Goal: Transaction & Acquisition: Subscribe to service/newsletter

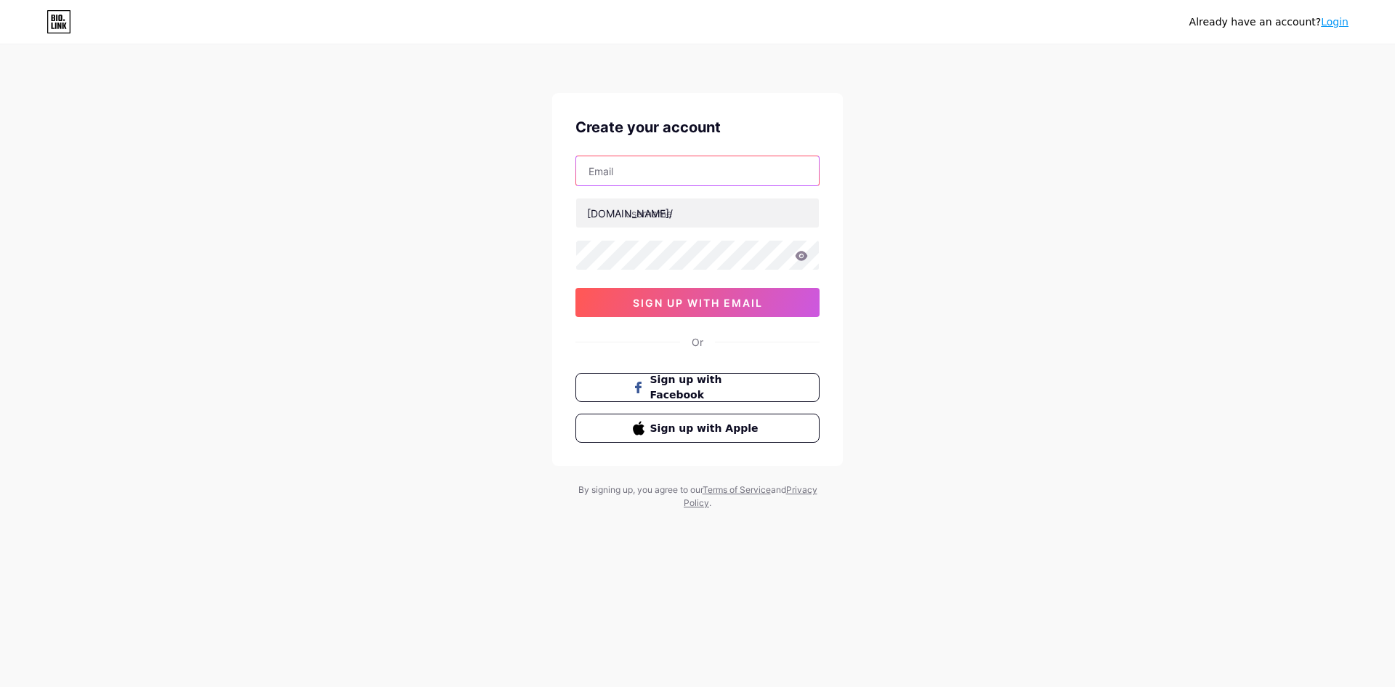
click at [689, 169] on input "text" at bounding box center [697, 170] width 243 height 29
type input "[EMAIL_ADDRESS][DOMAIN_NAME]"
click at [690, 209] on input "text" at bounding box center [697, 212] width 243 height 29
type input "a"
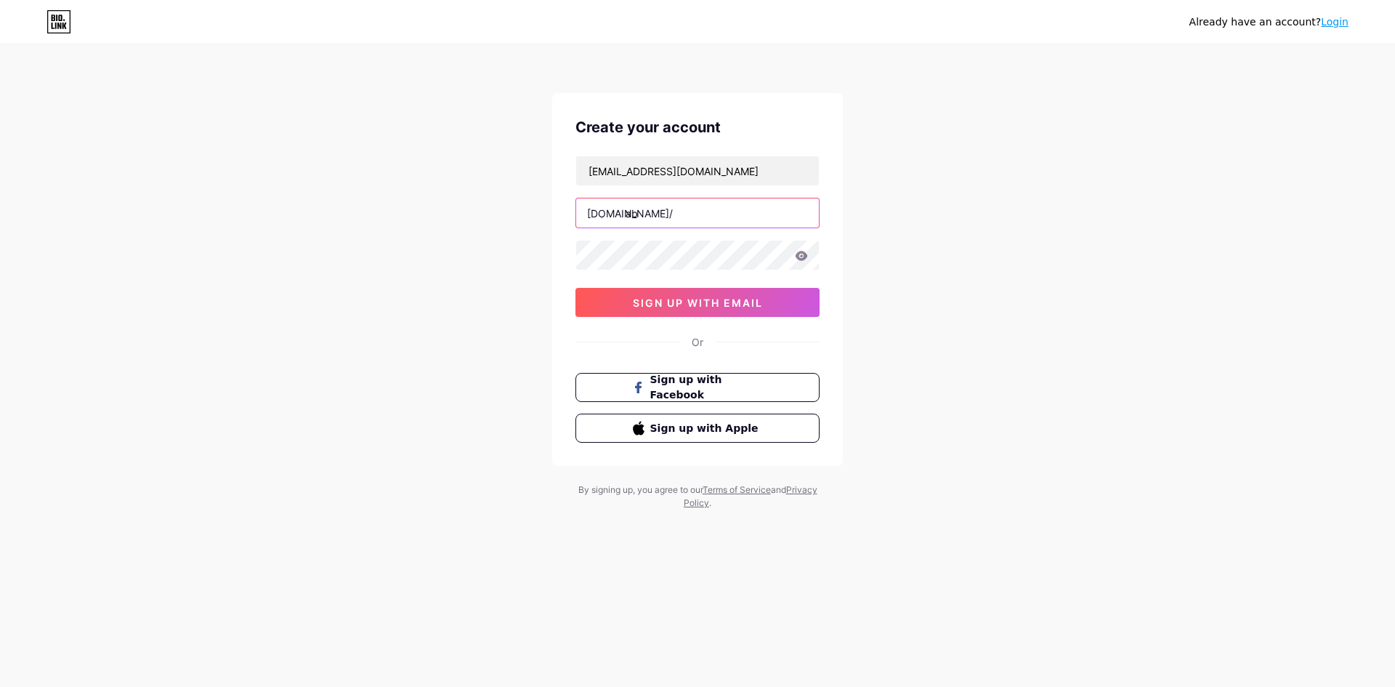
type input "a"
type input "abahslot"
click at [798, 257] on icon at bounding box center [802, 255] width 12 height 9
drag, startPoint x: 1043, startPoint y: 251, endPoint x: 895, endPoint y: 256, distance: 149.0
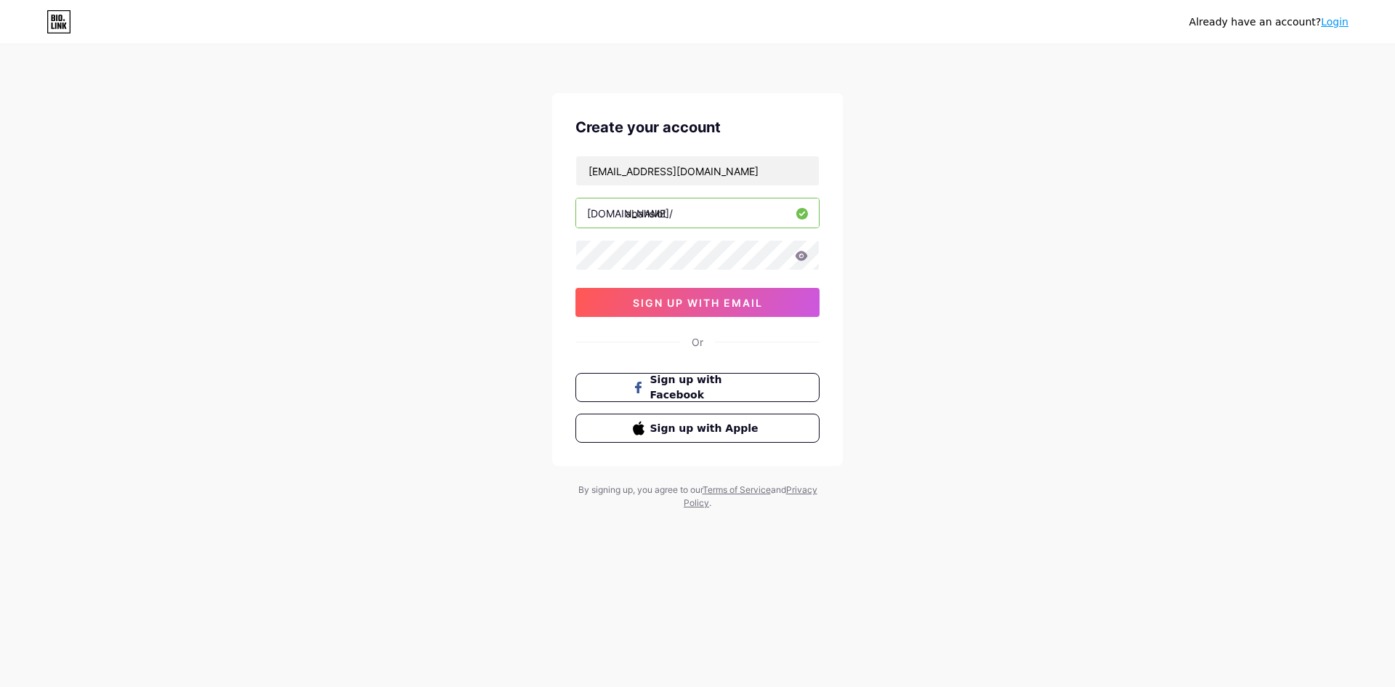
click at [1041, 251] on div "Already have an account? Login Create your account [EMAIL_ADDRESS][DOMAIN_NAME]…" at bounding box center [697, 278] width 1395 height 556
click at [682, 219] on input "abahslot" at bounding box center [697, 212] width 243 height 29
click at [716, 169] on input "[EMAIL_ADDRESS][DOMAIN_NAME]" at bounding box center [697, 170] width 243 height 29
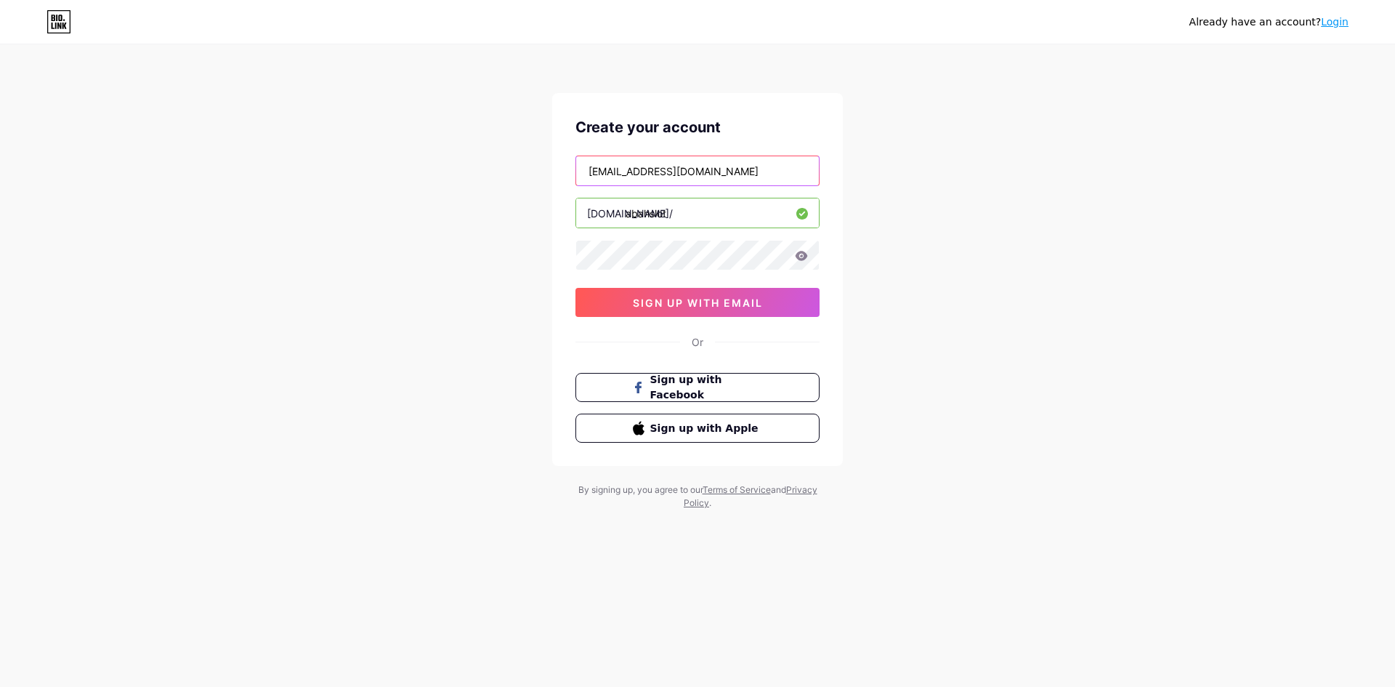
click at [716, 169] on input "[EMAIL_ADDRESS][DOMAIN_NAME]" at bounding box center [697, 170] width 243 height 29
click at [1095, 262] on div "Already have an account? Login Create your account [EMAIL_ADDRESS][DOMAIN_NAME]…" at bounding box center [697, 278] width 1395 height 556
click at [714, 309] on button "sign up with email" at bounding box center [698, 302] width 244 height 29
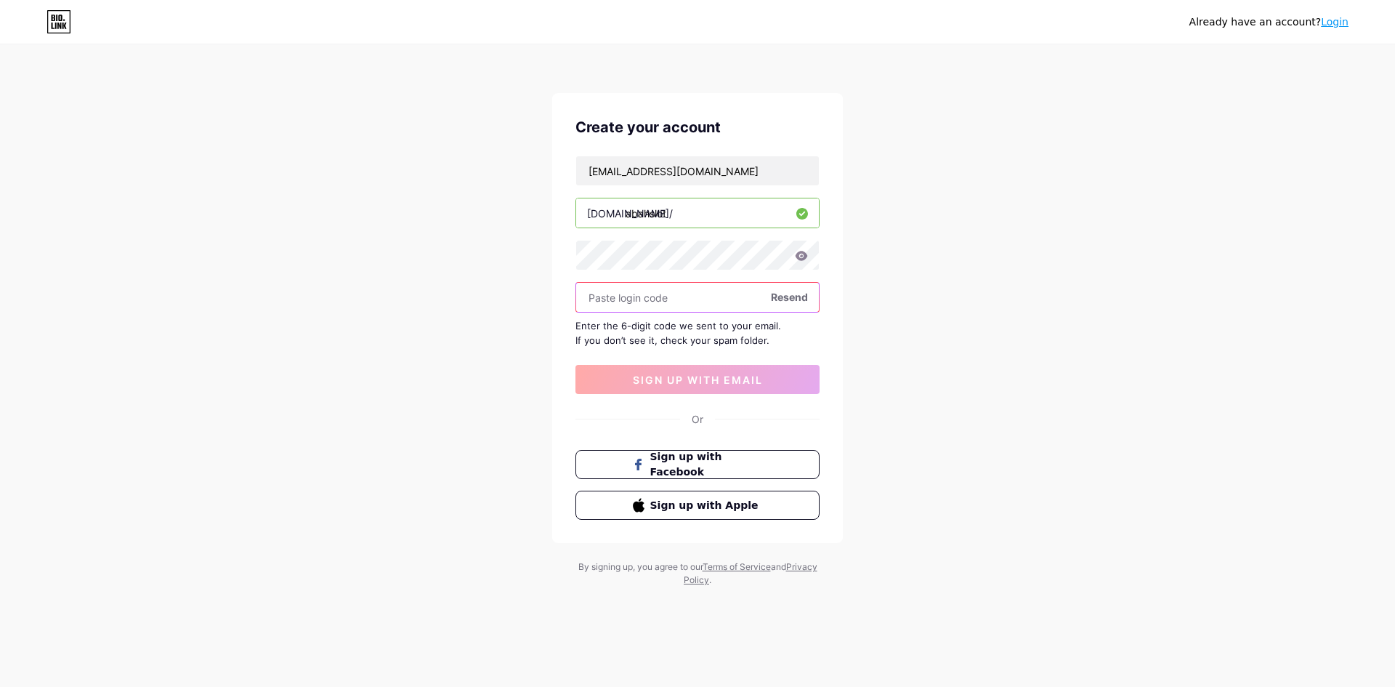
paste input "105229"
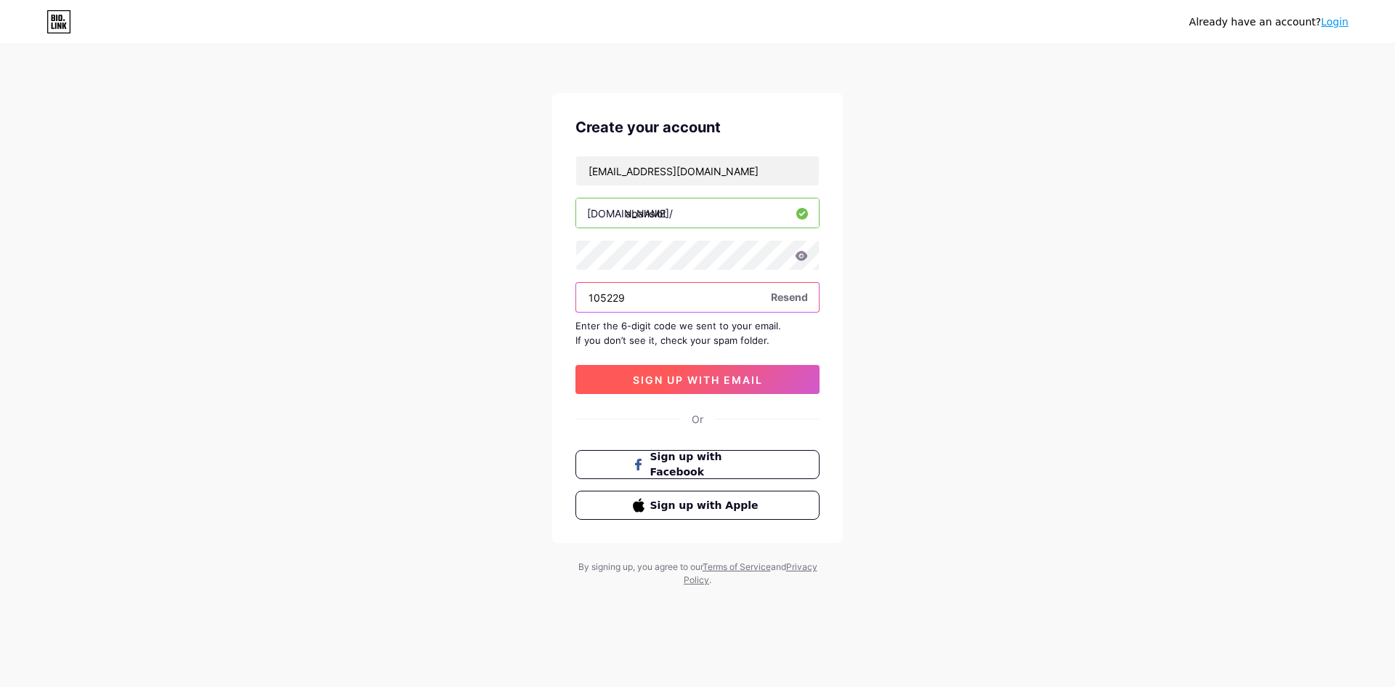
type input "105229"
click at [709, 378] on span "sign up with email" at bounding box center [698, 379] width 130 height 12
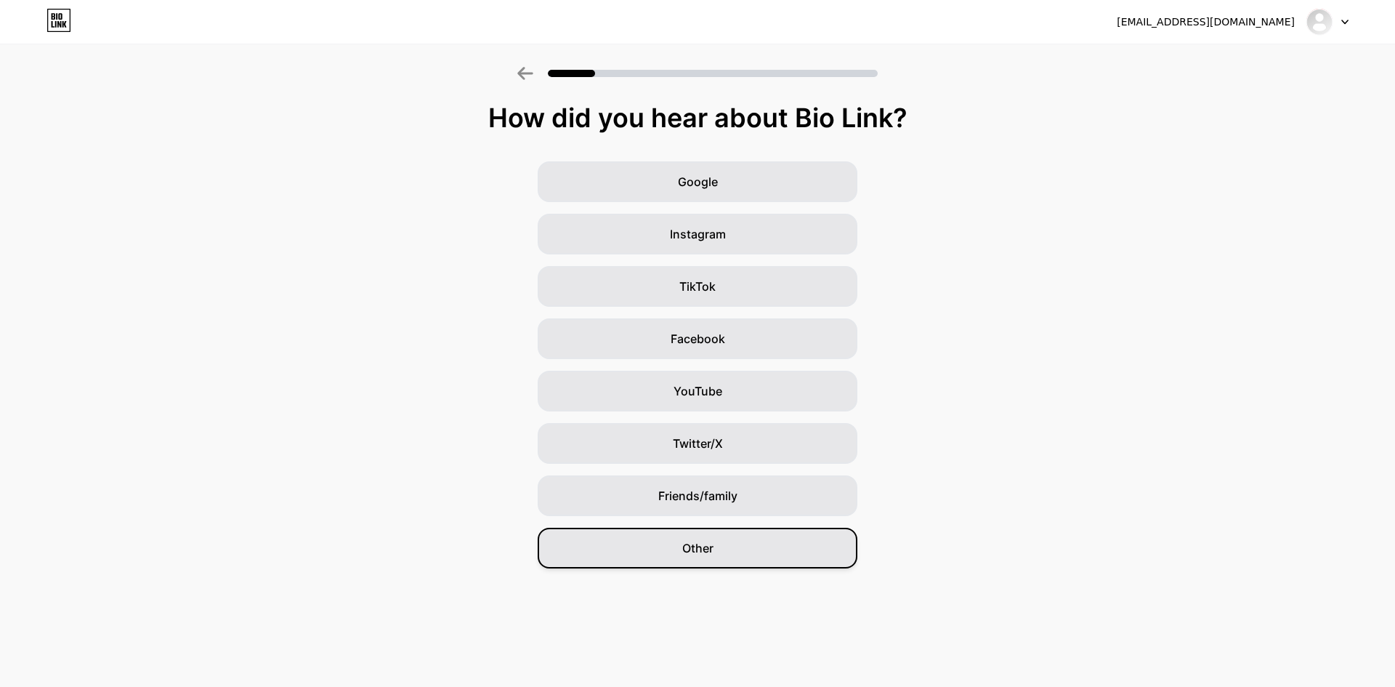
click at [696, 540] on span "Other" at bounding box center [697, 547] width 31 height 17
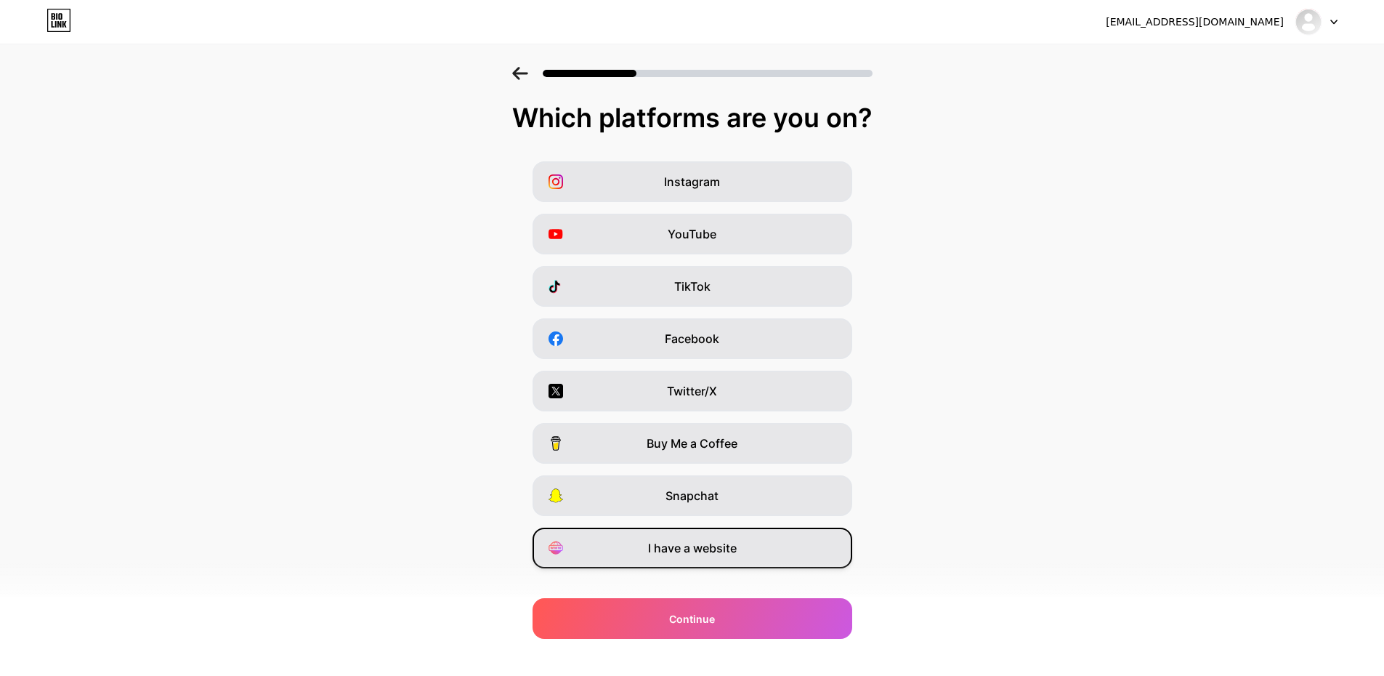
click at [692, 536] on div "I have a website" at bounding box center [693, 548] width 320 height 41
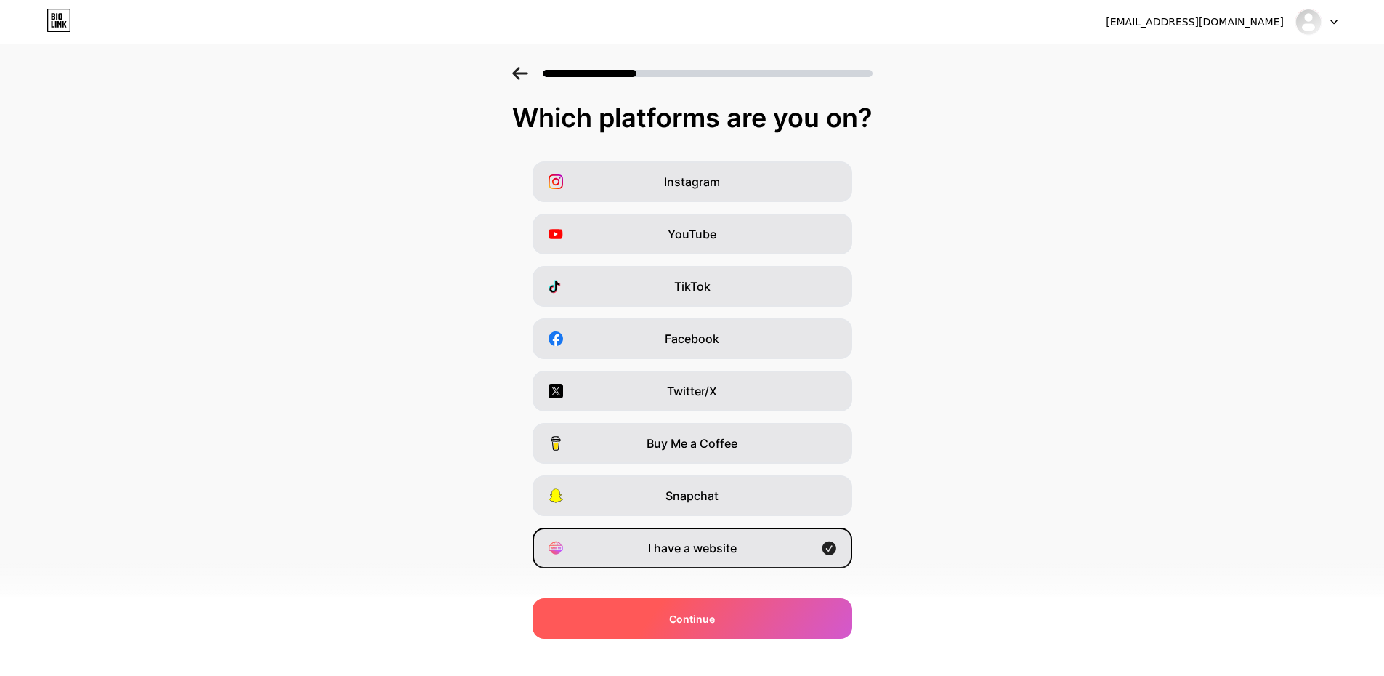
click at [708, 615] on span "Continue" at bounding box center [692, 618] width 46 height 15
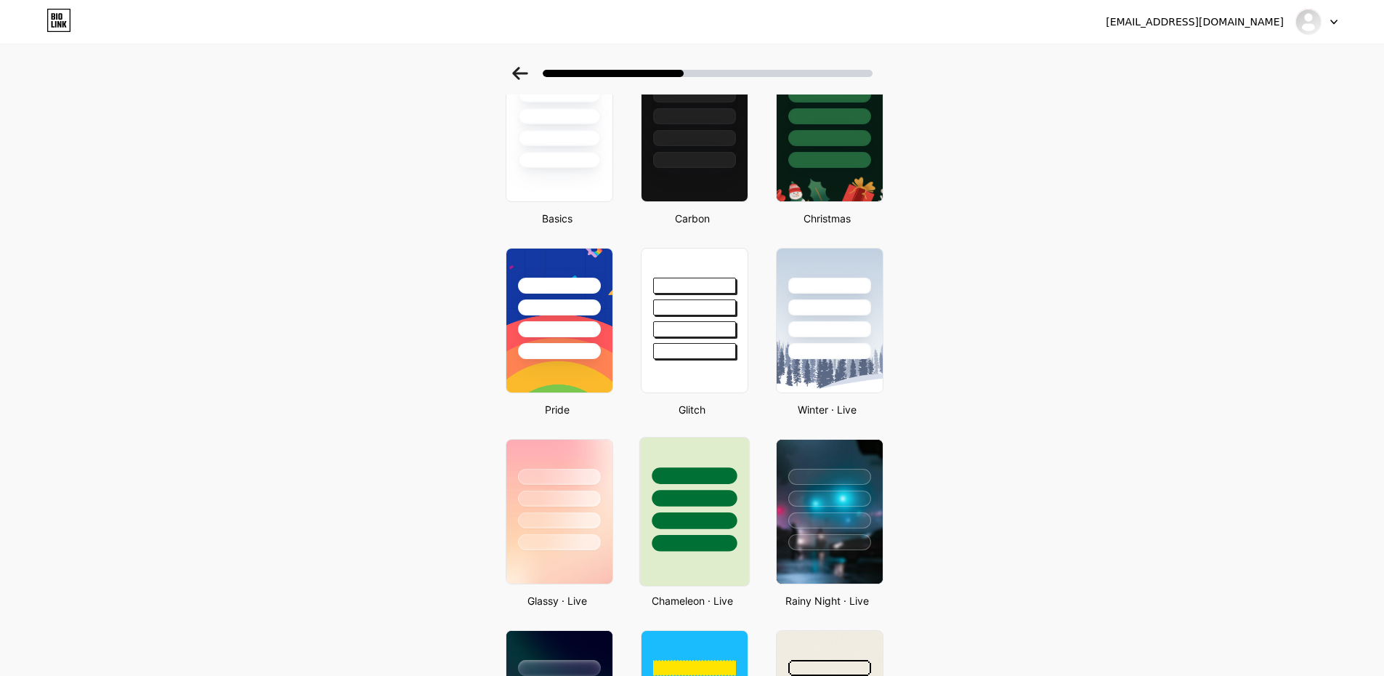
scroll to position [218, 0]
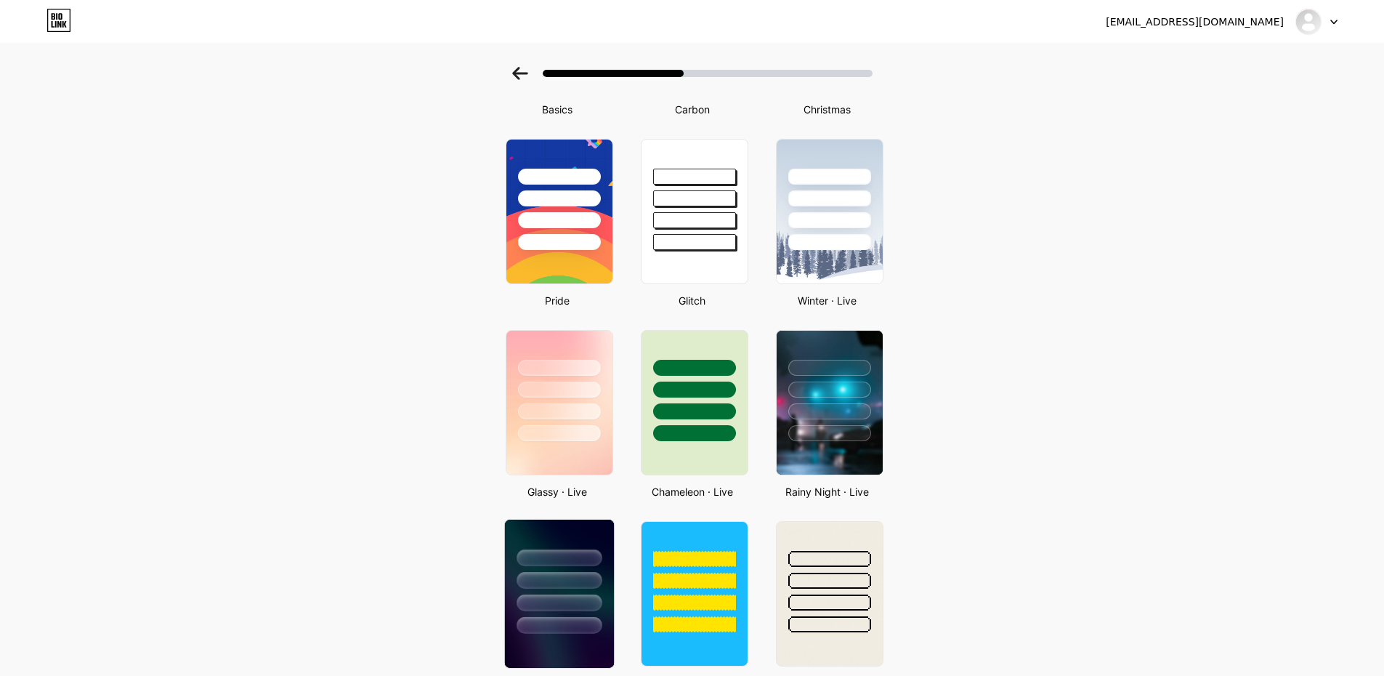
click at [604, 546] on div at bounding box center [558, 577] width 109 height 114
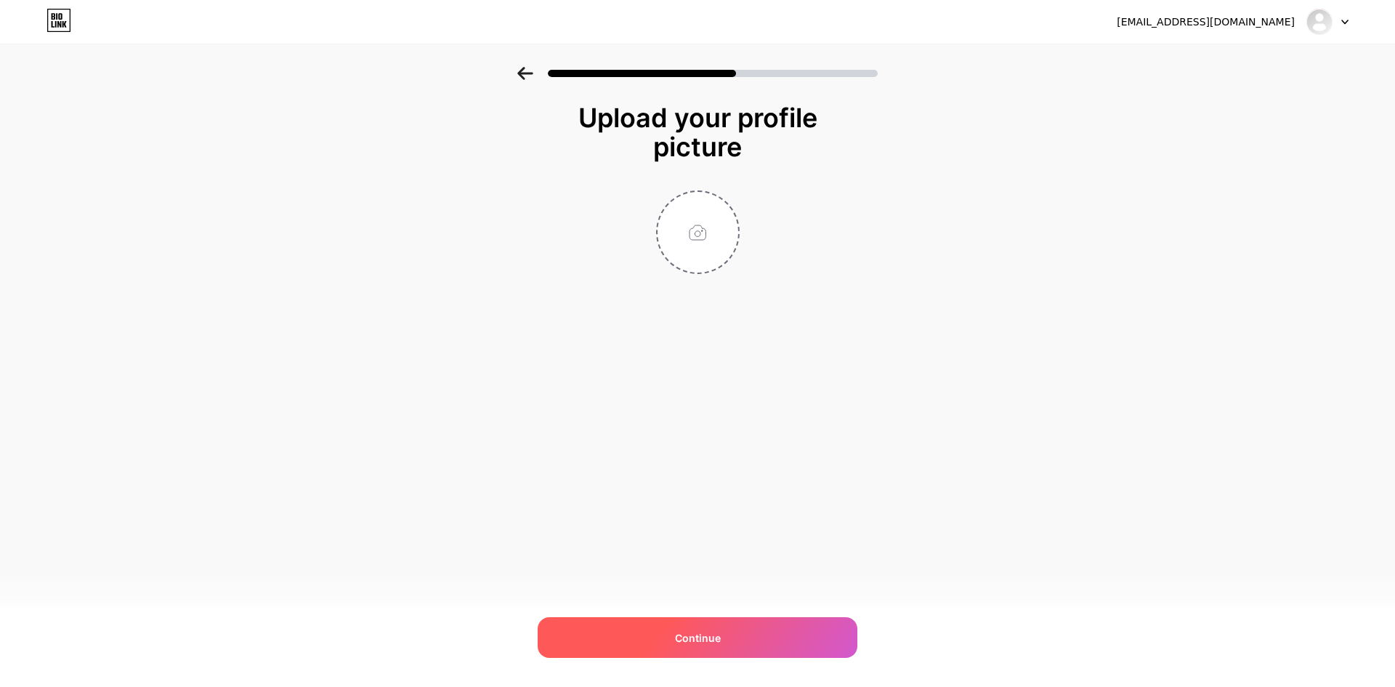
click at [682, 631] on span "Continue" at bounding box center [698, 637] width 46 height 15
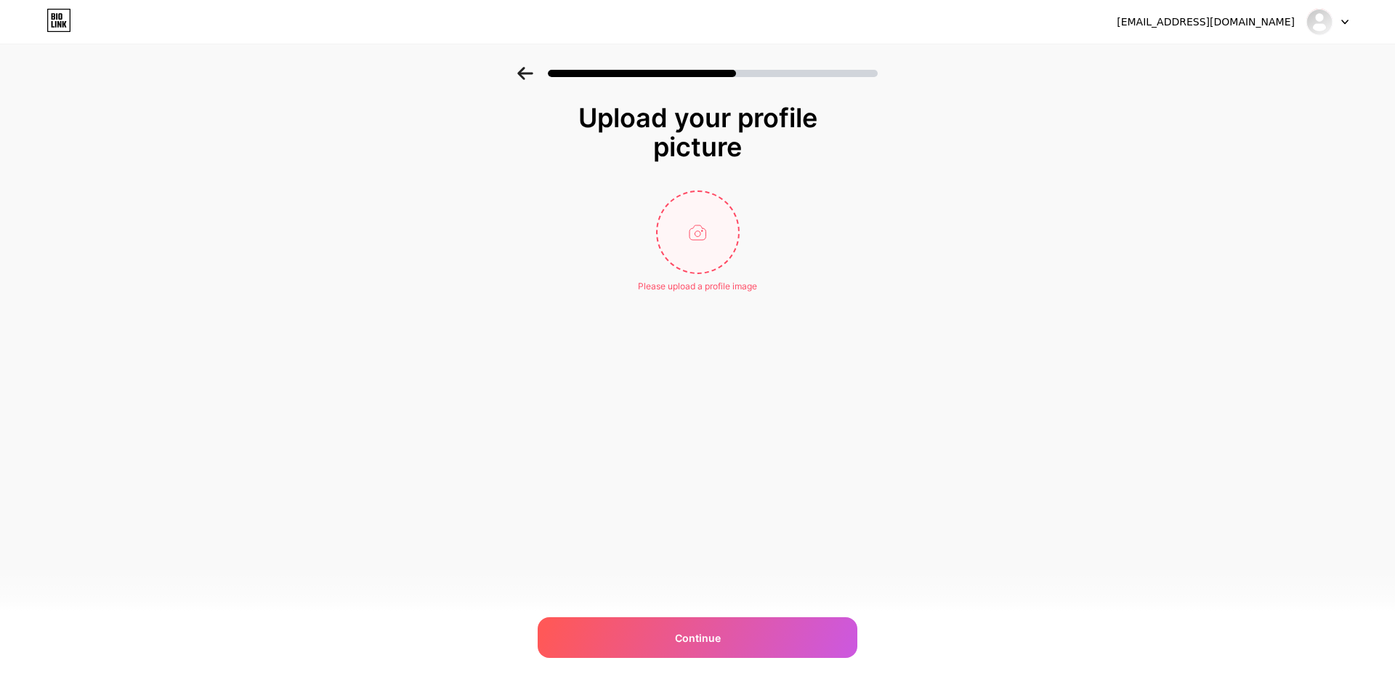
click at [681, 239] on input "file" at bounding box center [698, 232] width 81 height 81
type input "C:\fakepath\kake.png"
drag, startPoint x: 695, startPoint y: 620, endPoint x: 198, endPoint y: 405, distance: 540.6
drag, startPoint x: 198, startPoint y: 405, endPoint x: 351, endPoint y: 520, distance: 191.0
click at [351, 520] on div "[EMAIL_ADDRESS][DOMAIN_NAME] Logout Link Copied Upload your profile picture Con…" at bounding box center [697, 343] width 1395 height 687
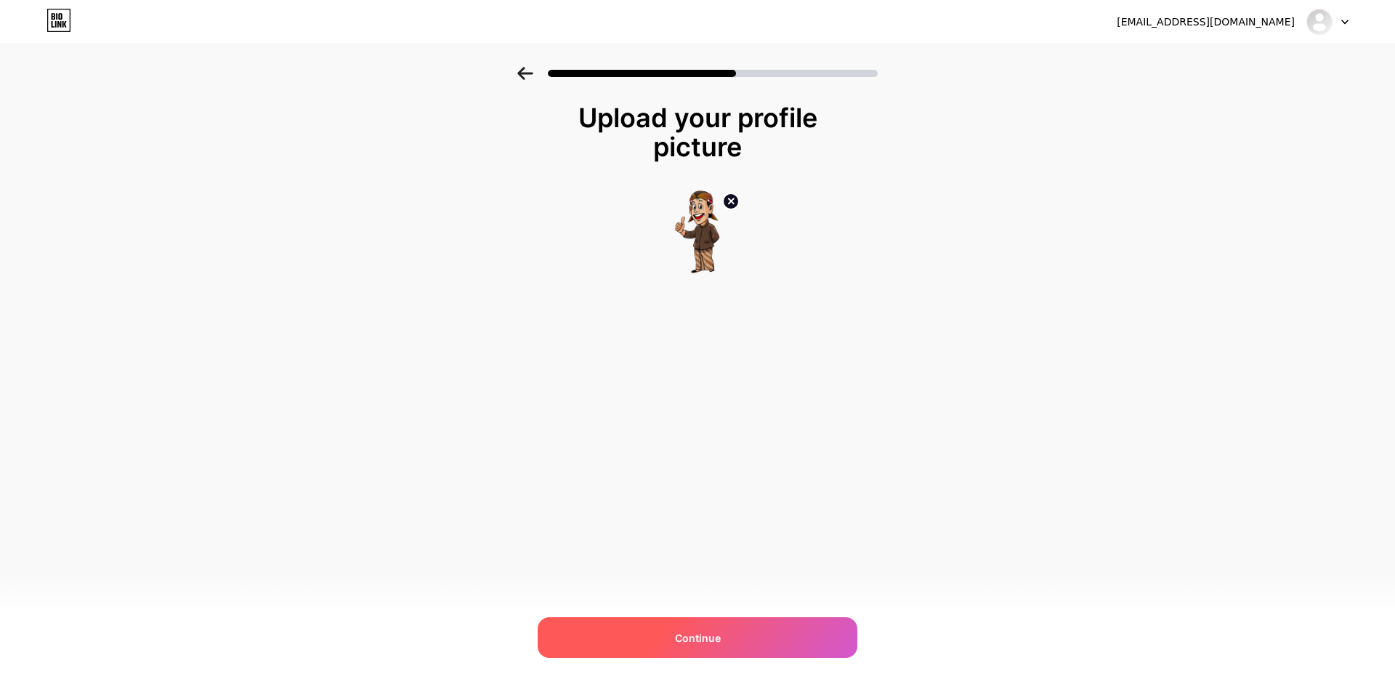
click at [800, 633] on div "Continue" at bounding box center [698, 637] width 320 height 41
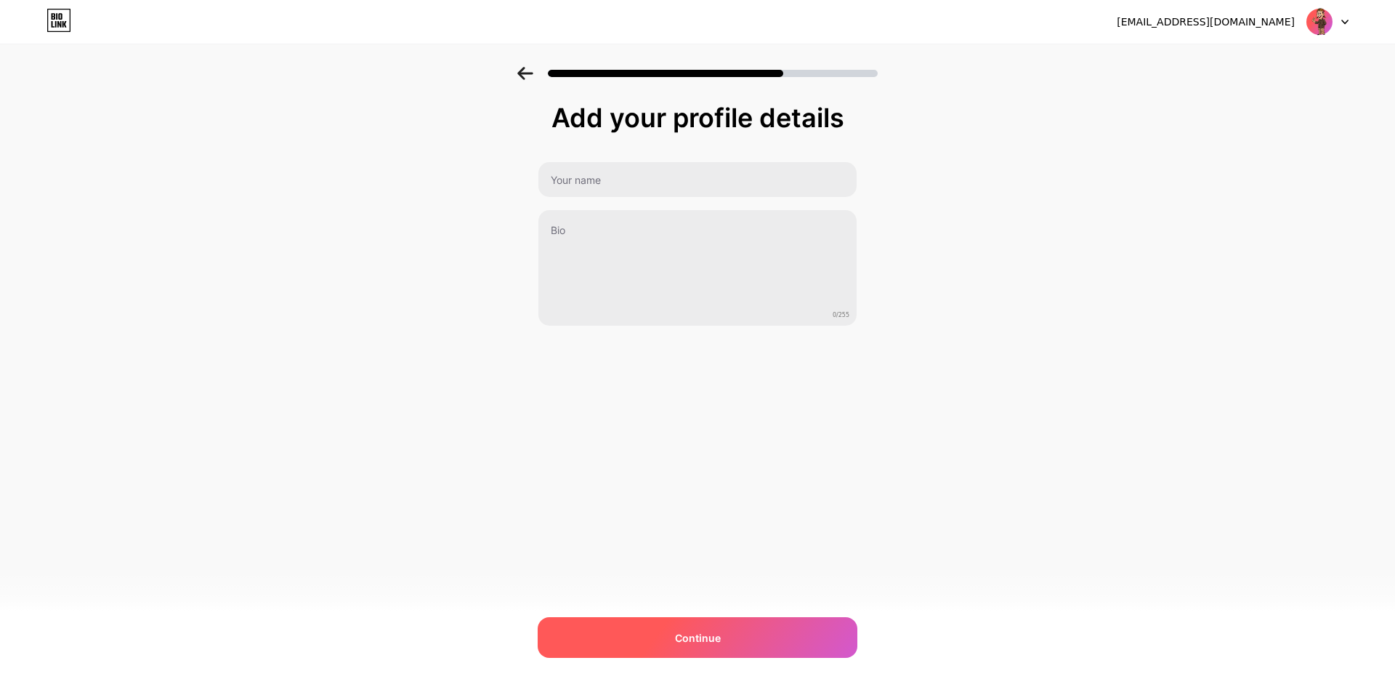
click at [696, 630] on span "Continue" at bounding box center [698, 637] width 46 height 15
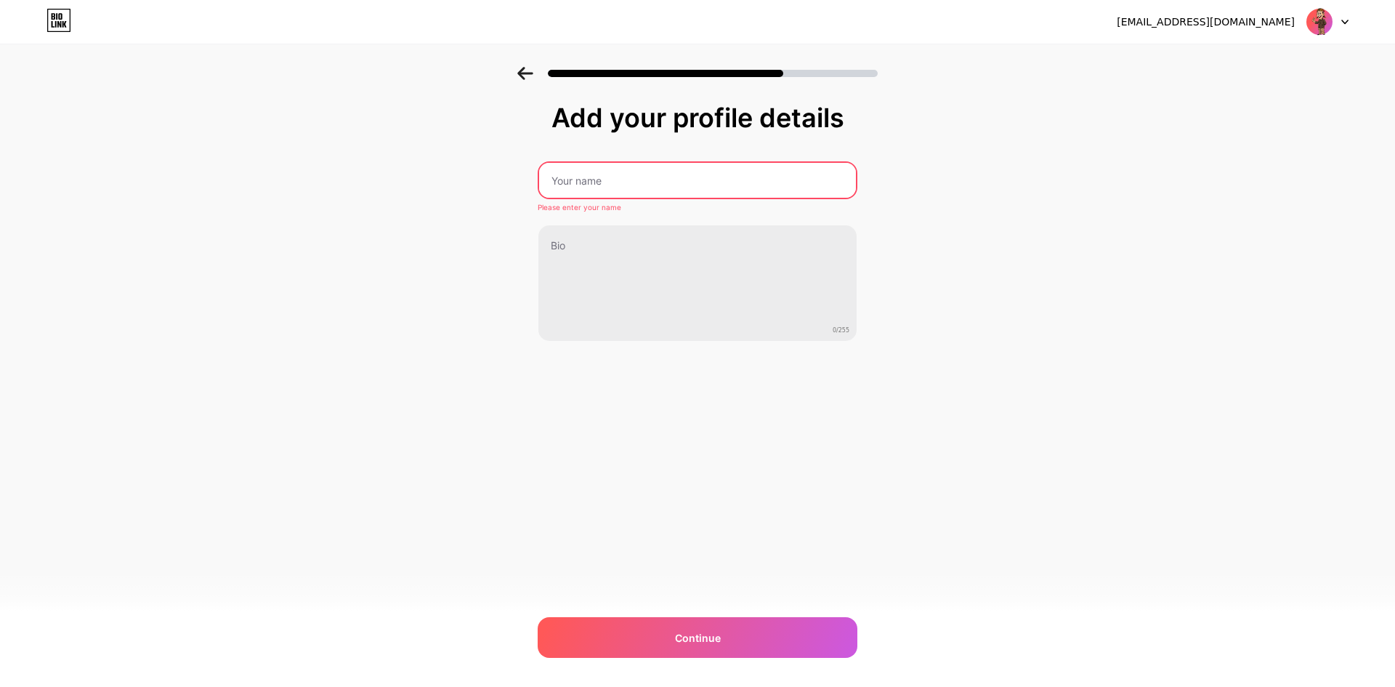
click at [601, 182] on input "text" at bounding box center [697, 180] width 317 height 35
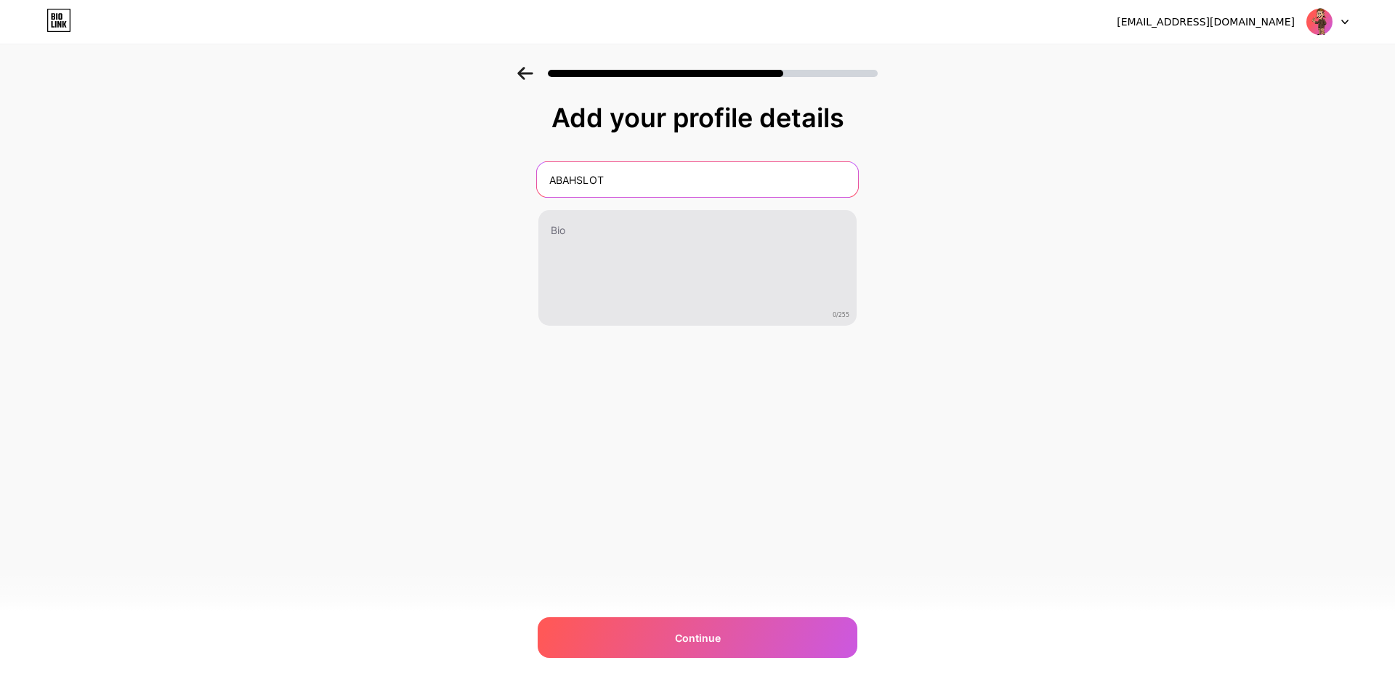
type input "ABAHSLOT"
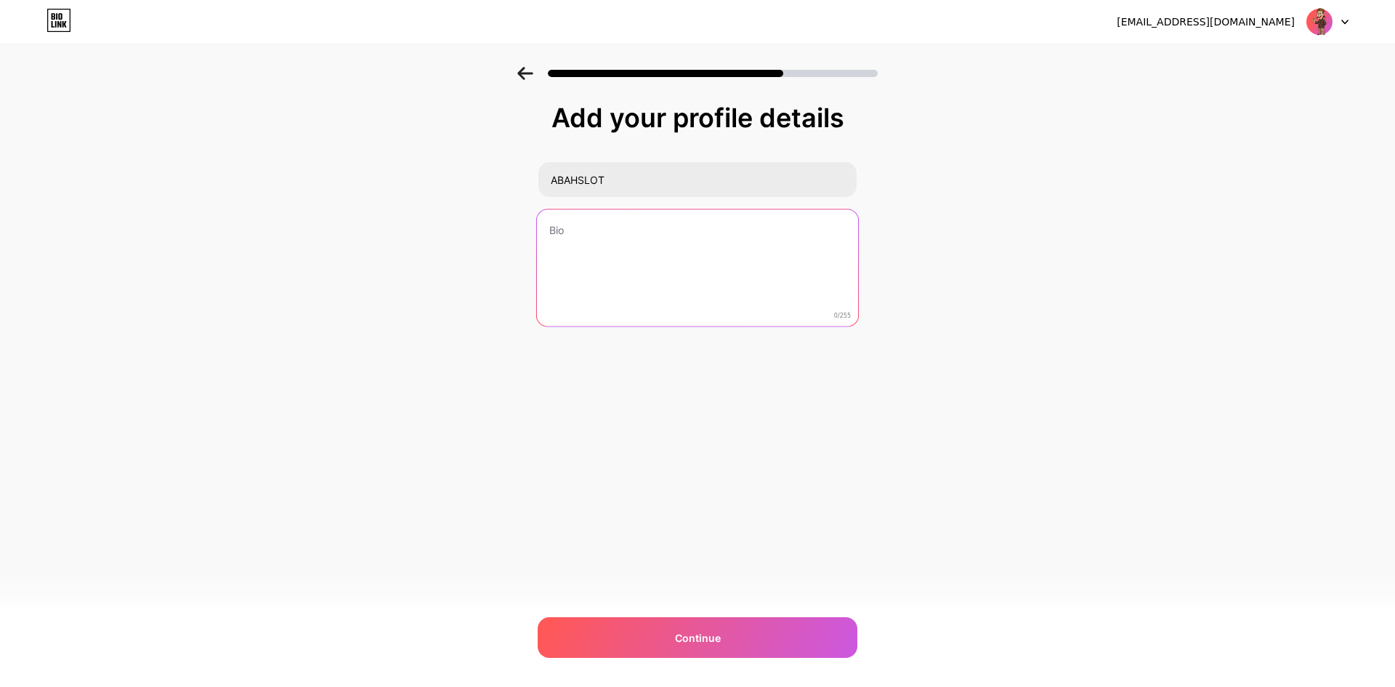
click at [732, 319] on textarea at bounding box center [697, 268] width 321 height 118
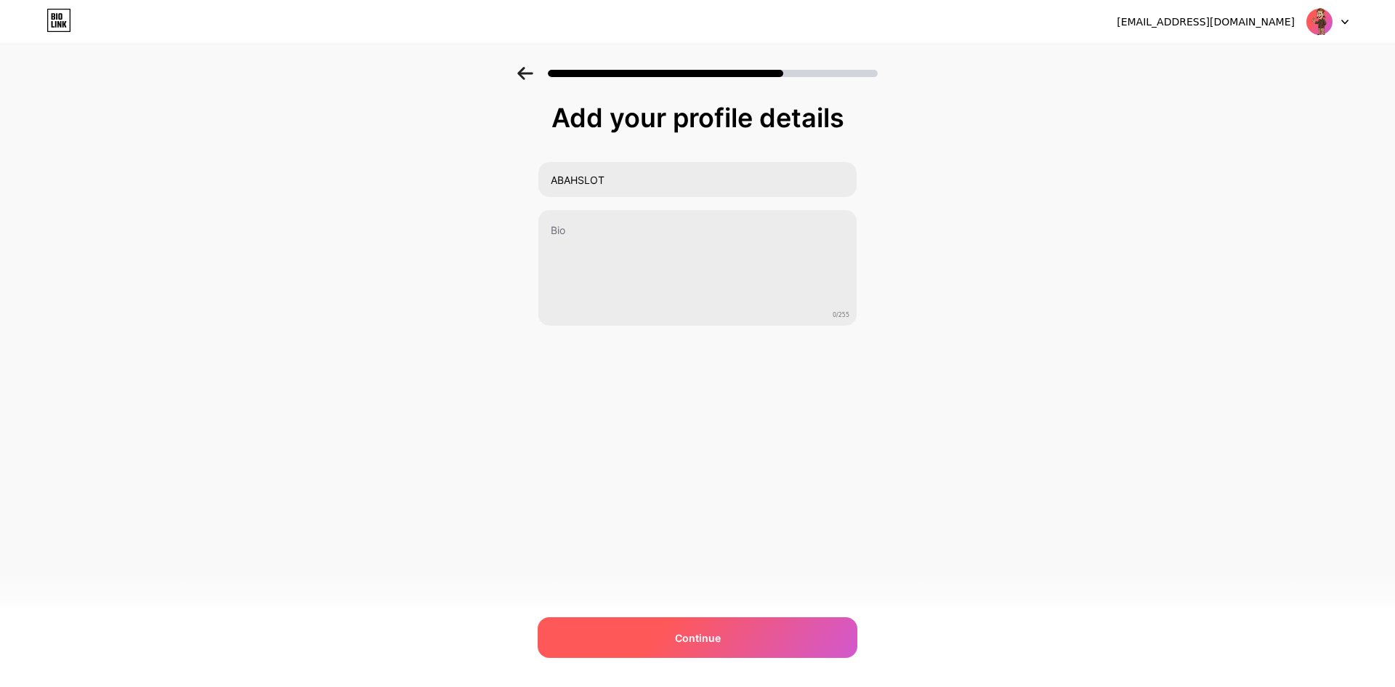
click at [816, 634] on div "Continue" at bounding box center [698, 637] width 320 height 41
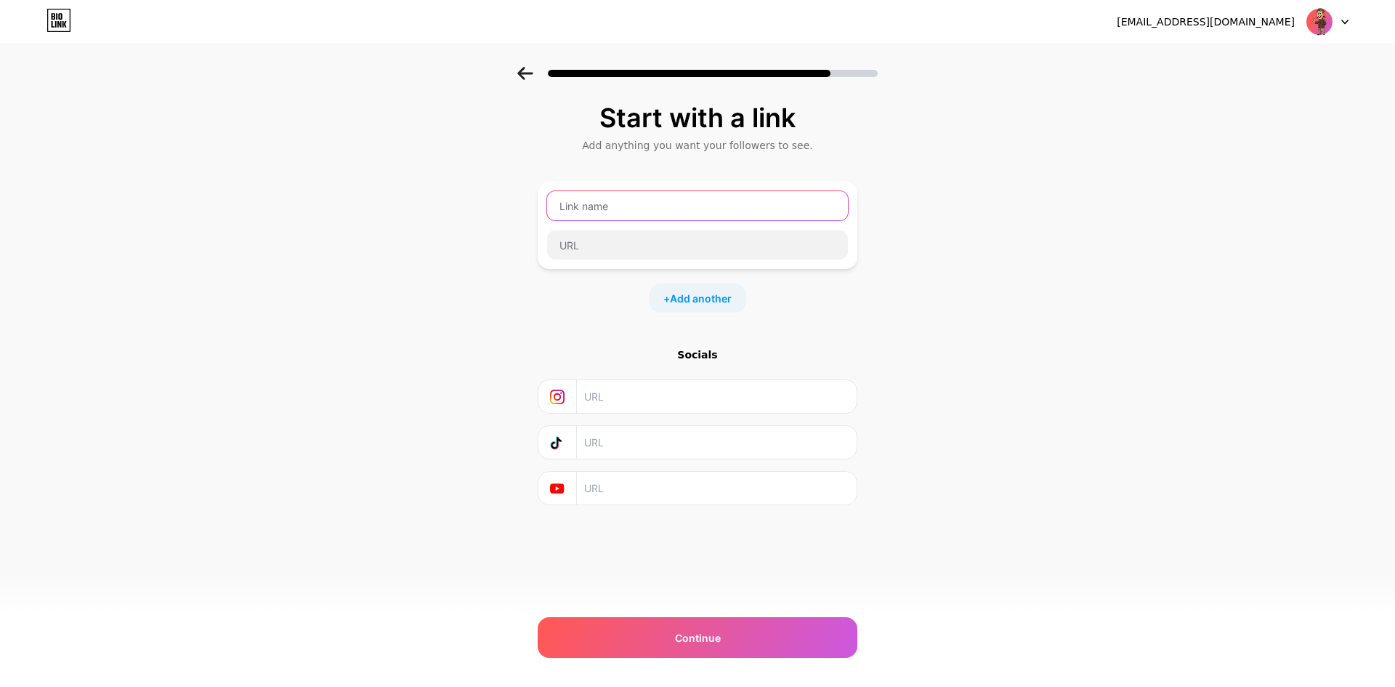
click at [565, 204] on input "text" at bounding box center [697, 205] width 301 height 29
drag, startPoint x: 694, startPoint y: 262, endPoint x: 656, endPoint y: 302, distance: 54.5
click at [656, 302] on div "+ Add another" at bounding box center [697, 297] width 97 height 29
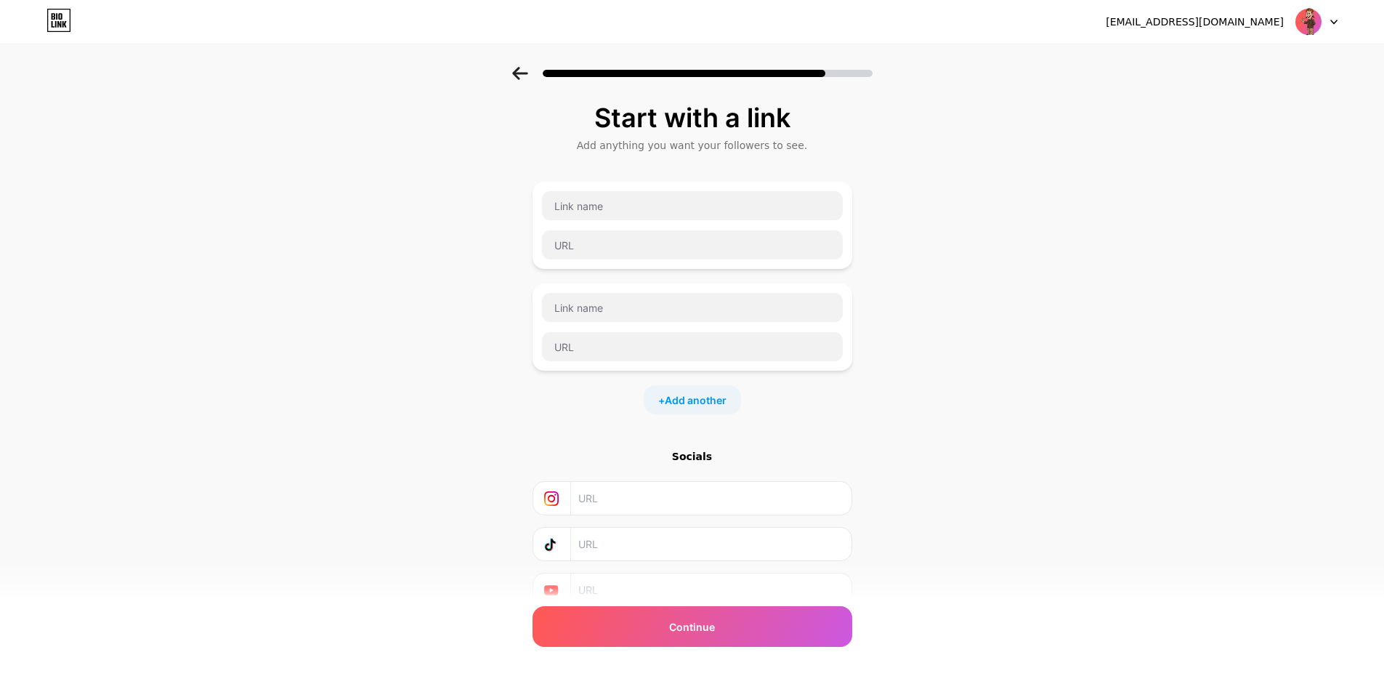
click at [930, 307] on div "Start with a link Add anything you want your followers to see. + Add another So…" at bounding box center [692, 373] width 1384 height 613
click at [767, 193] on input "text" at bounding box center [692, 205] width 301 height 29
click at [958, 405] on div "Start with a link Add anything you want your followers to see. + Add another So…" at bounding box center [692, 373] width 1384 height 613
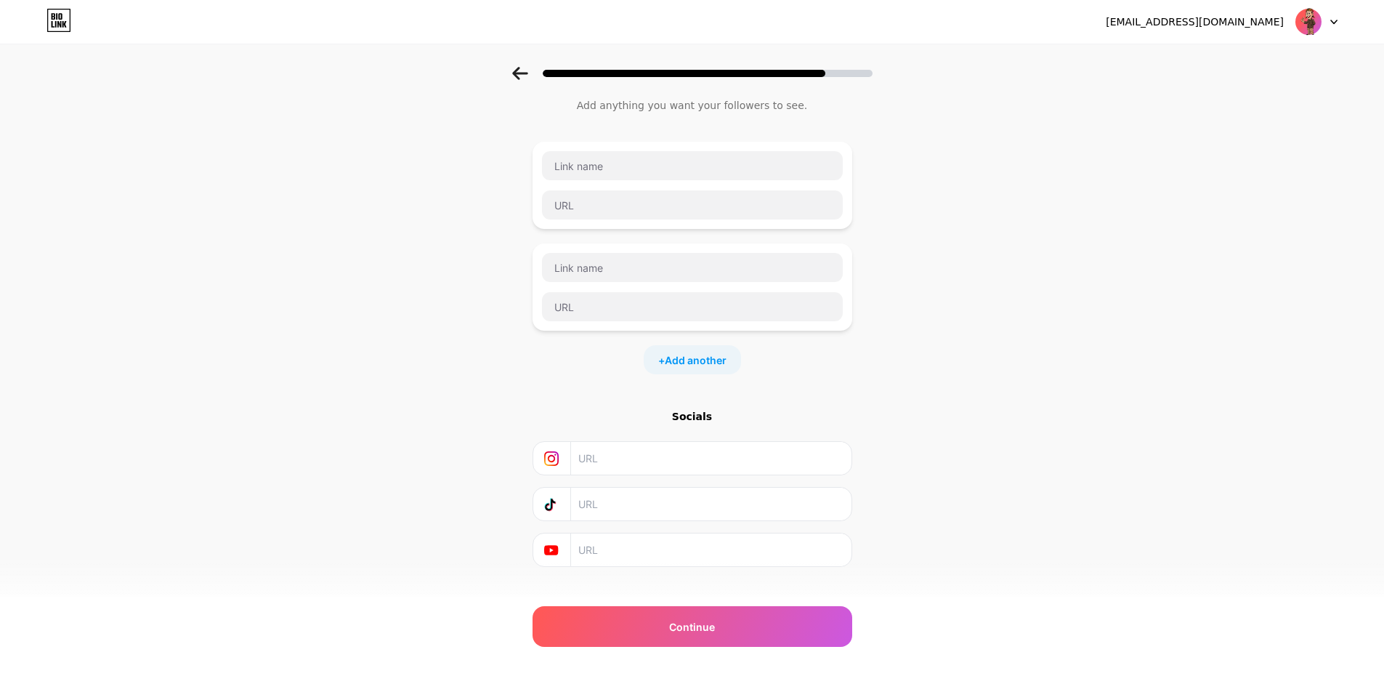
scroll to position [62, 0]
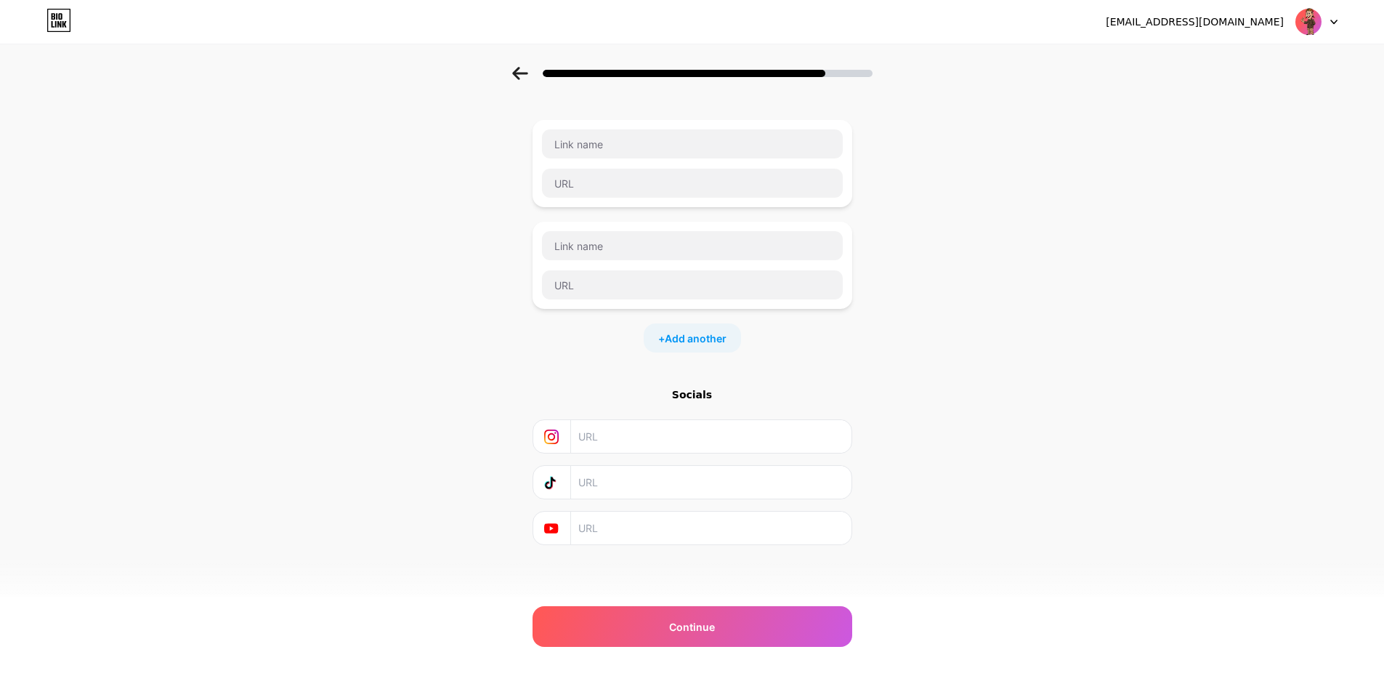
click at [815, 596] on div "Start with a link Add anything you want your followers to see. + Add another So…" at bounding box center [693, 329] width 320 height 576
click at [808, 621] on div "Continue" at bounding box center [693, 626] width 320 height 41
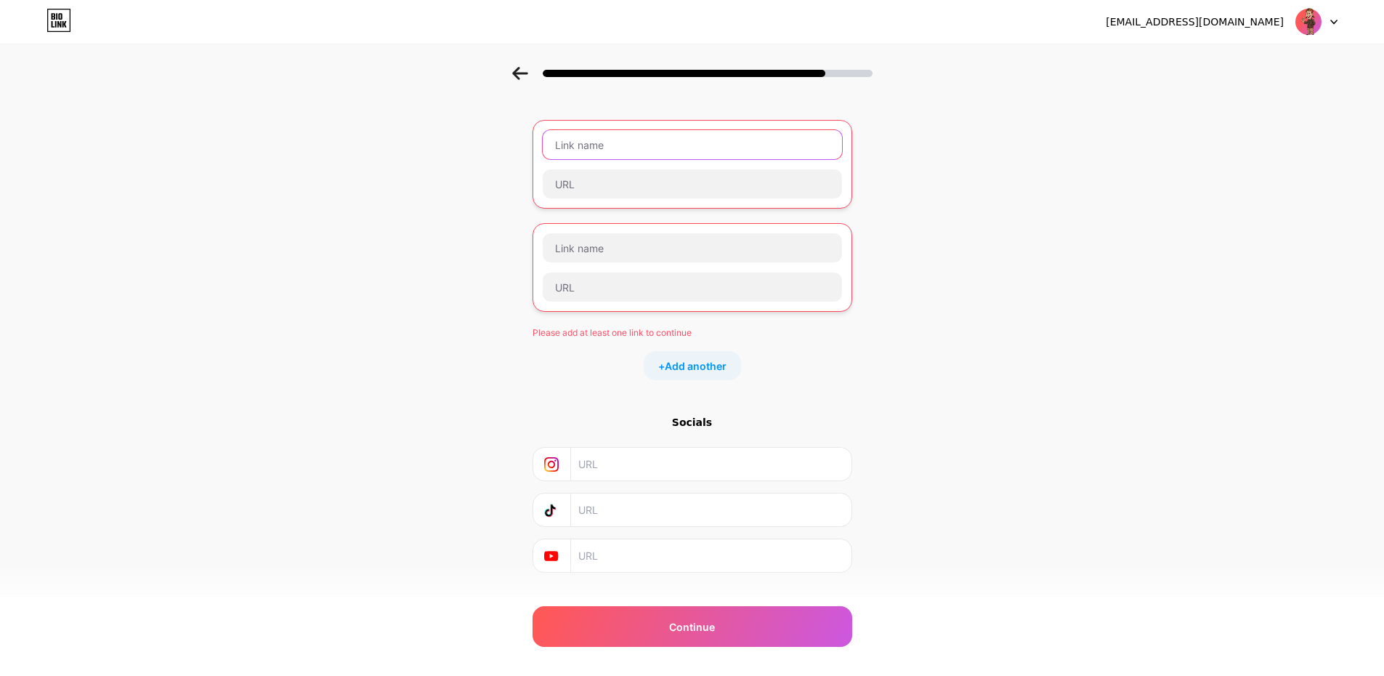
click at [776, 150] on input "text" at bounding box center [692, 144] width 299 height 29
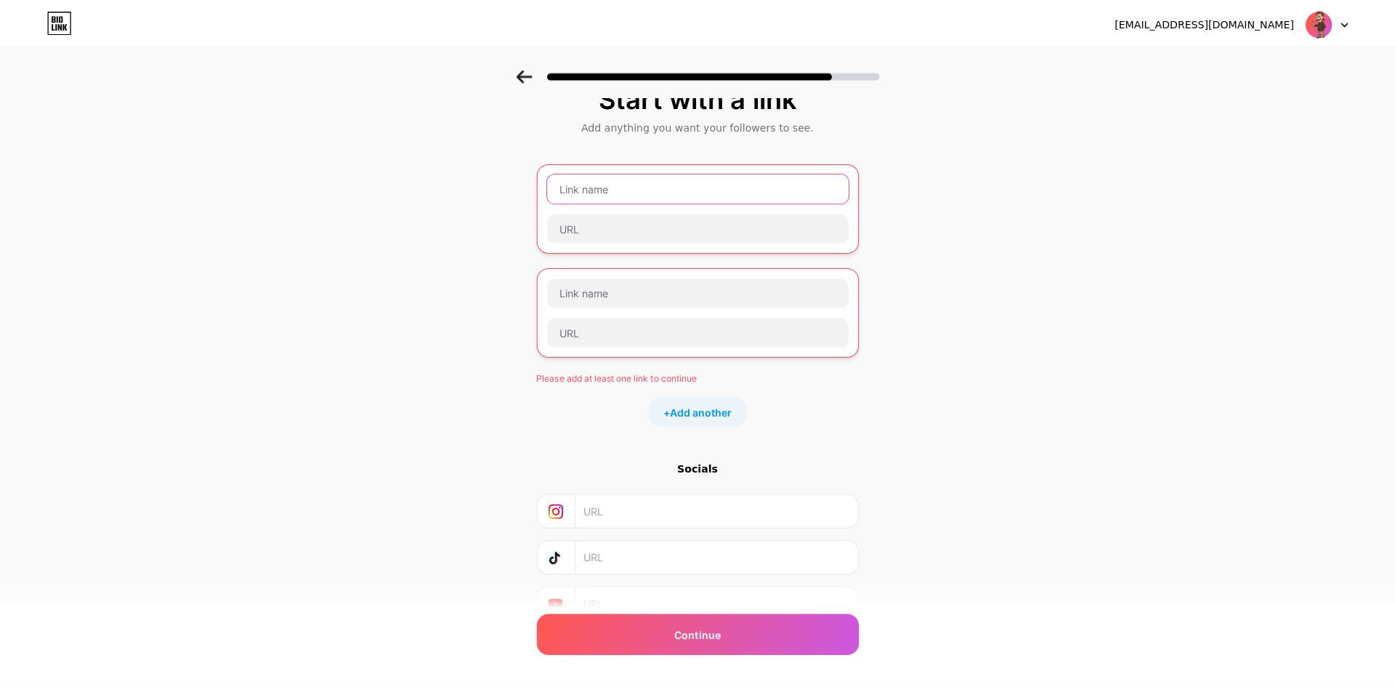
scroll to position [0, 0]
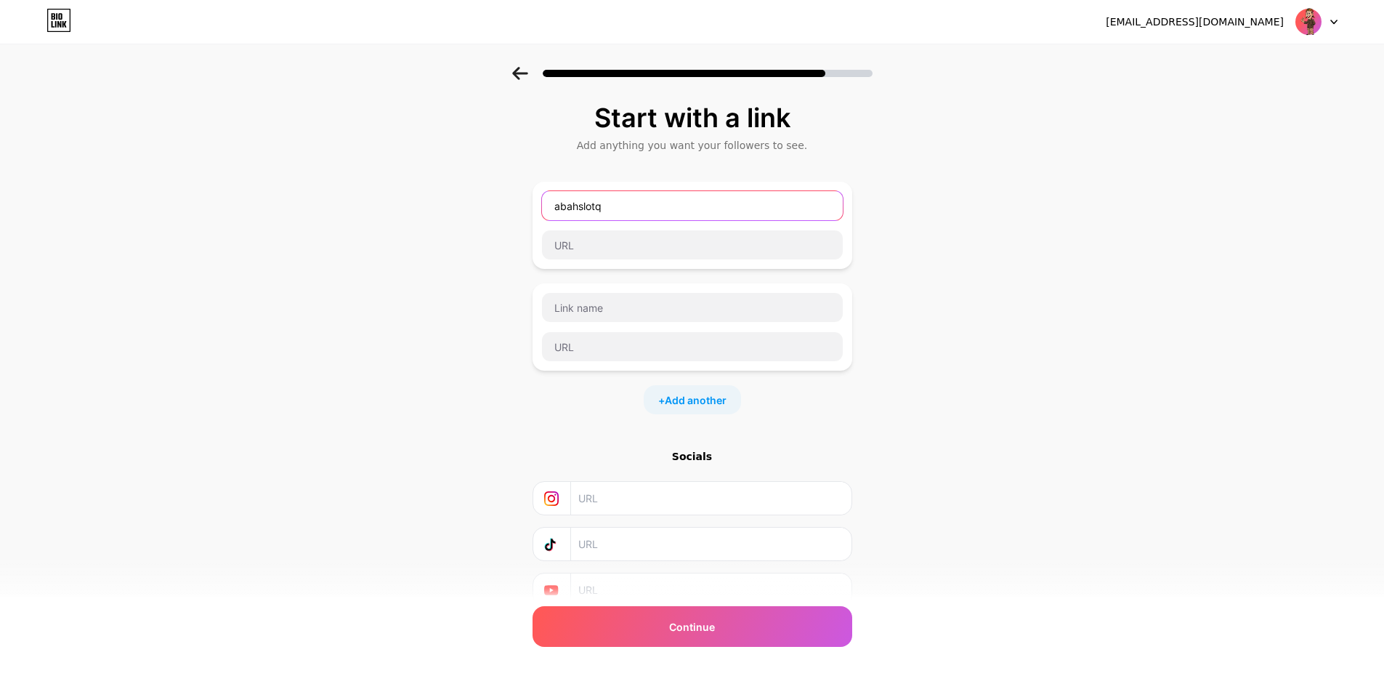
click at [740, 205] on input "abahslotq" at bounding box center [692, 205] width 301 height 29
type input "abahslot"
drag, startPoint x: 1119, startPoint y: 232, endPoint x: 1105, endPoint y: 232, distance: 13.8
click at [1119, 232] on div "Start with a link Add anything you want your followers to see. abahslot + Add a…" at bounding box center [692, 373] width 1384 height 613
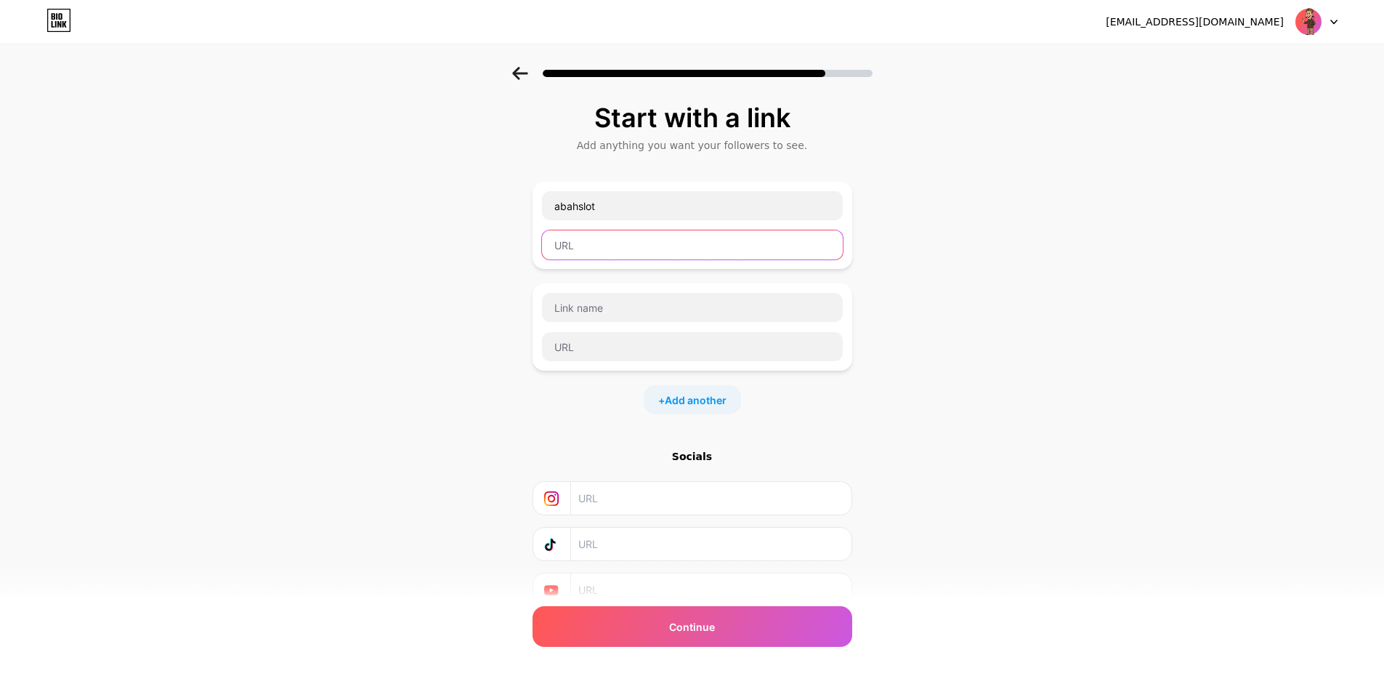
click at [666, 254] on input "text" at bounding box center [692, 244] width 301 height 29
paste input "[DOMAIN_NAME]"
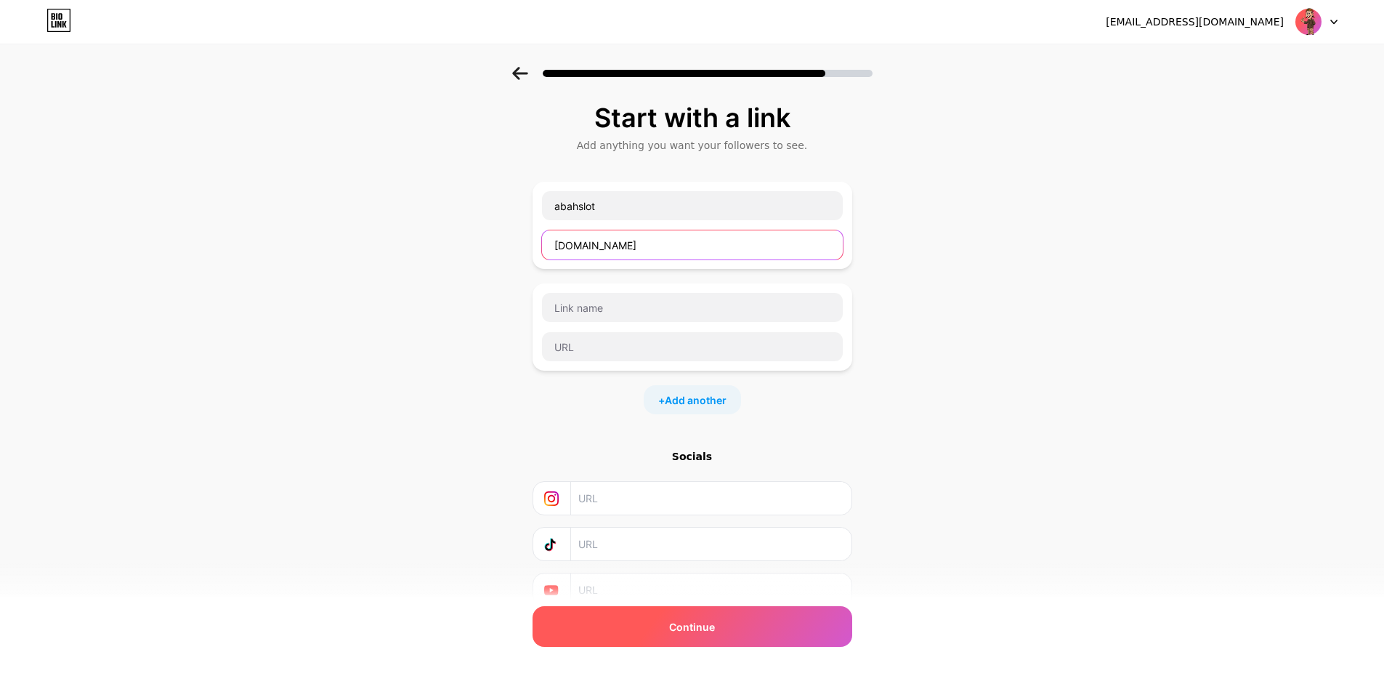
type input "[DOMAIN_NAME]"
click at [715, 624] on span "Continue" at bounding box center [692, 626] width 46 height 15
click at [721, 622] on div "Continue" at bounding box center [693, 626] width 320 height 41
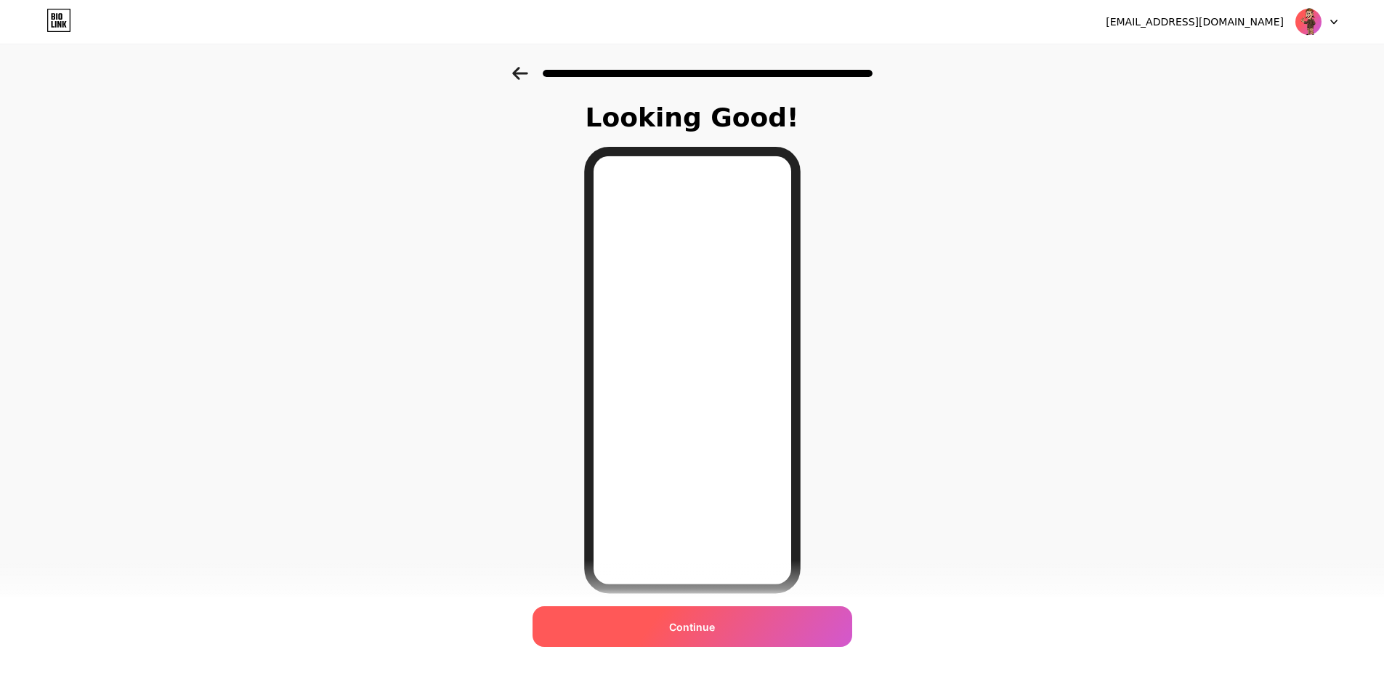
click at [680, 619] on span "Continue" at bounding box center [692, 626] width 46 height 15
